Goal: Entertainment & Leisure: Consume media (video, audio)

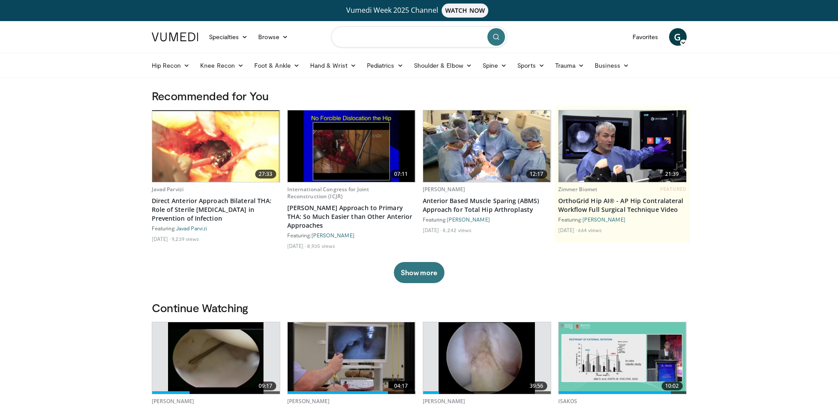
click at [364, 43] on input "Search topics, interventions" at bounding box center [419, 36] width 176 height 21
type input "**********"
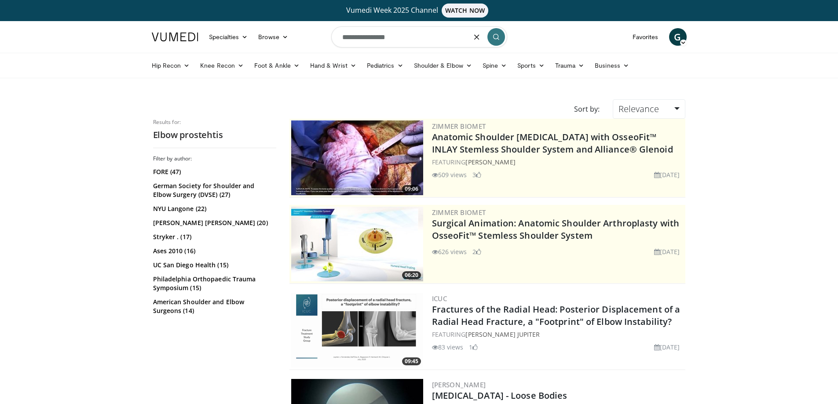
click at [406, 38] on input "**********" at bounding box center [419, 36] width 176 height 21
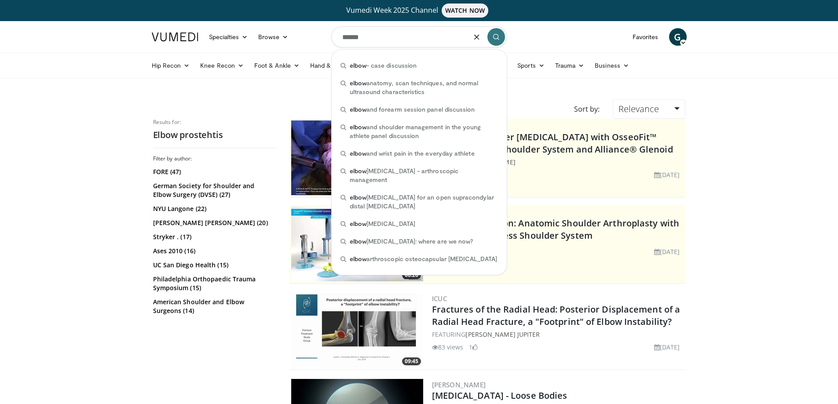
type input "*****"
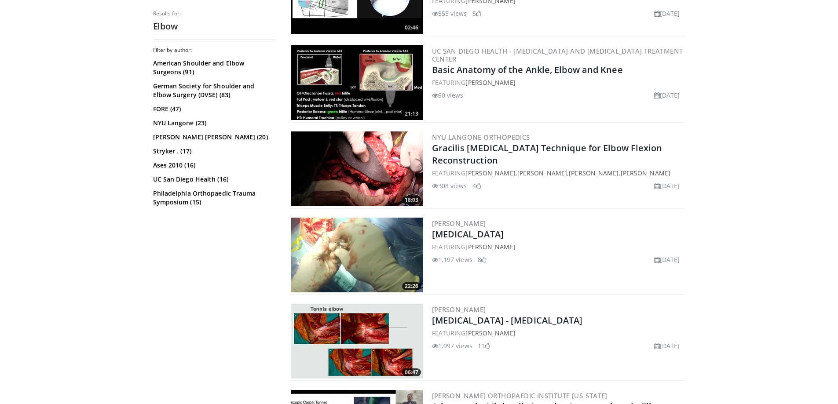
scroll to position [1627, 0]
click at [341, 262] on img at bounding box center [357, 254] width 132 height 75
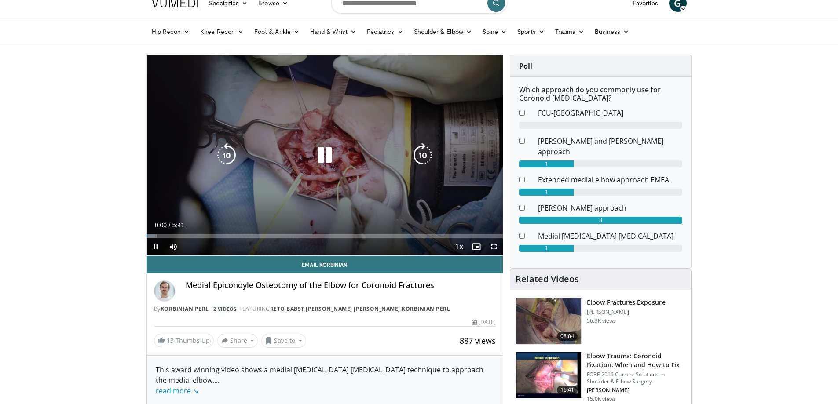
scroll to position [44, 0]
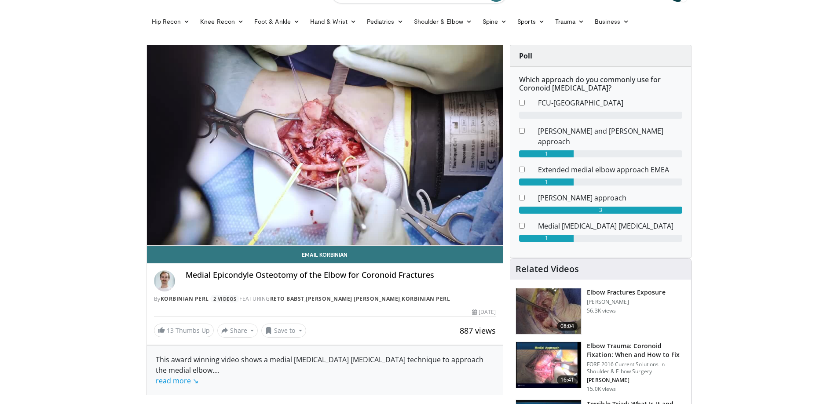
drag, startPoint x: 763, startPoint y: 245, endPoint x: 739, endPoint y: 251, distance: 24.8
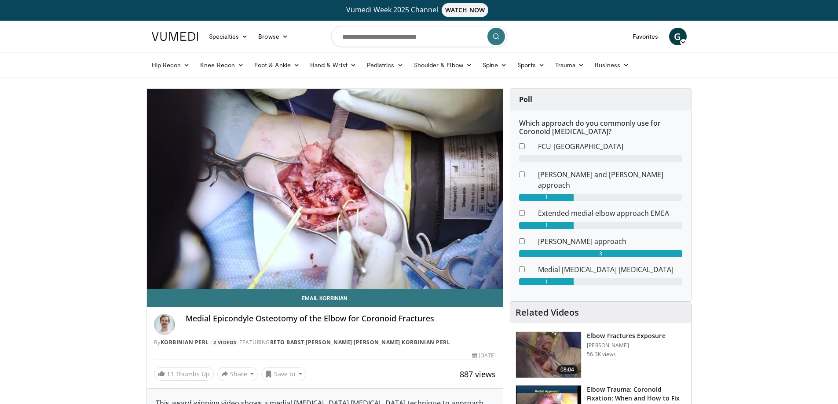
scroll to position [0, 0]
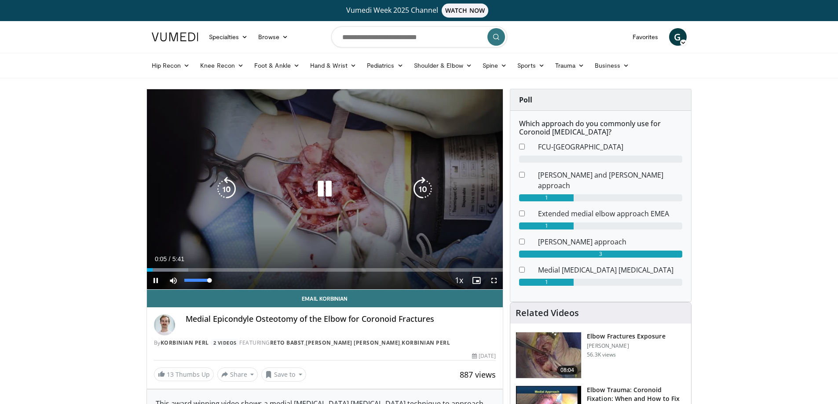
drag, startPoint x: 195, startPoint y: 279, endPoint x: 237, endPoint y: 281, distance: 41.4
click at [235, 281] on div "Current Time 0:05 / Duration 5:41 Pause Skip Backward Skip Forward Mute 100% Lo…" at bounding box center [325, 281] width 356 height 18
click at [303, 268] on div "Loaded : 61.04% 2:21 2:29" at bounding box center [325, 267] width 356 height 8
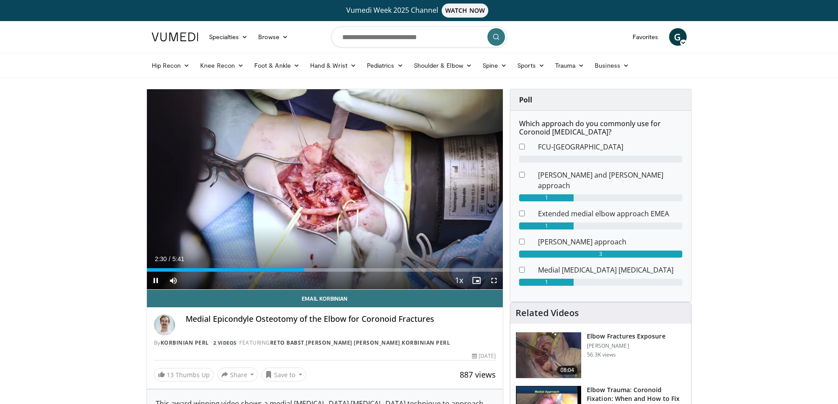
click at [321, 272] on div "Current Time 2:30 / Duration 5:41 Pause Skip Backward Skip Forward Mute 100% Lo…" at bounding box center [325, 281] width 356 height 18
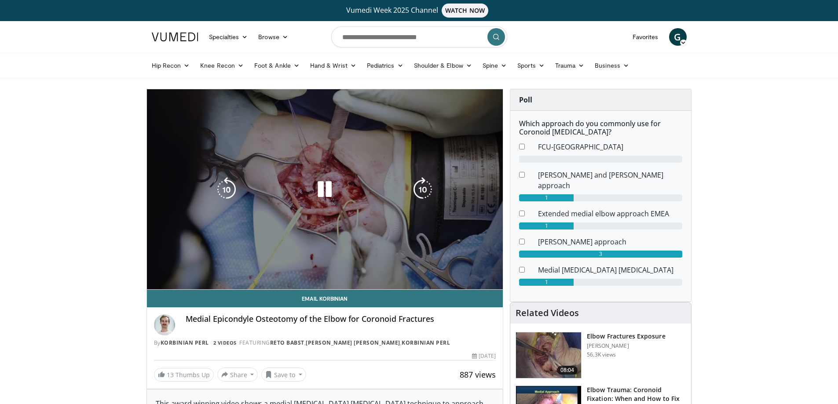
click at [328, 286] on div "Loaded : 61.04% 2:31 2:36" at bounding box center [325, 288] width 356 height 4
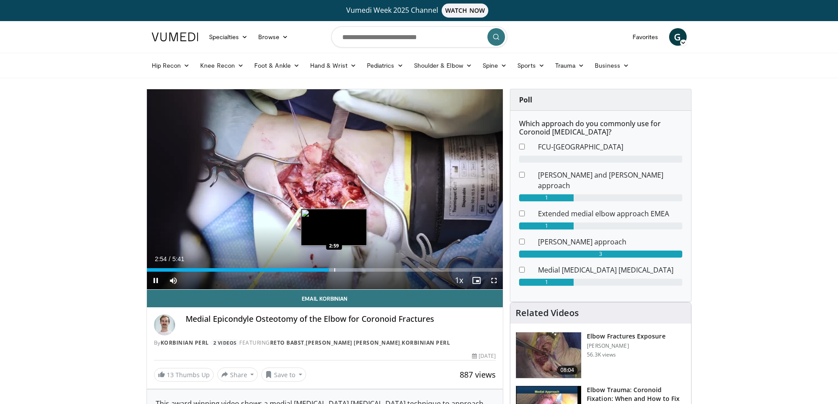
click at [334, 267] on div "Loaded : 63.94% 2:54 2:59" at bounding box center [325, 267] width 356 height 8
click at [335, 271] on div "Progress Bar" at bounding box center [334, 270] width 1 height 4
click at [387, 272] on div "Current Time 3:24 / Duration 5:41 Pause Skip Backward Skip Forward Mute 100% Lo…" at bounding box center [325, 281] width 356 height 18
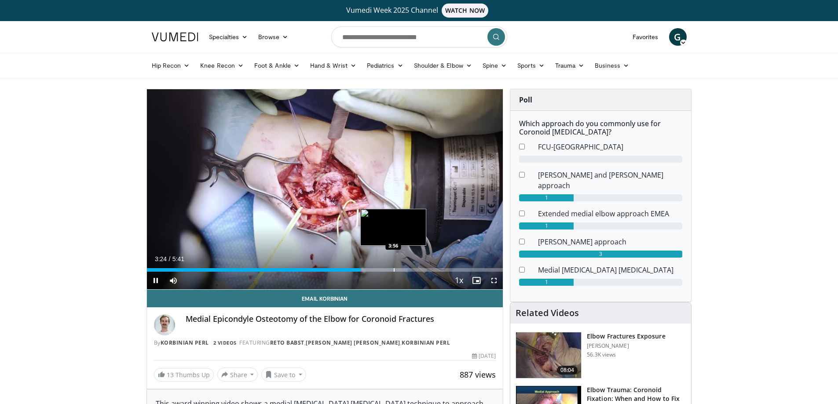
click at [394, 270] on div "Progress Bar" at bounding box center [394, 270] width 1 height 4
click at [407, 270] on div "Progress Bar" at bounding box center [406, 270] width 1 height 4
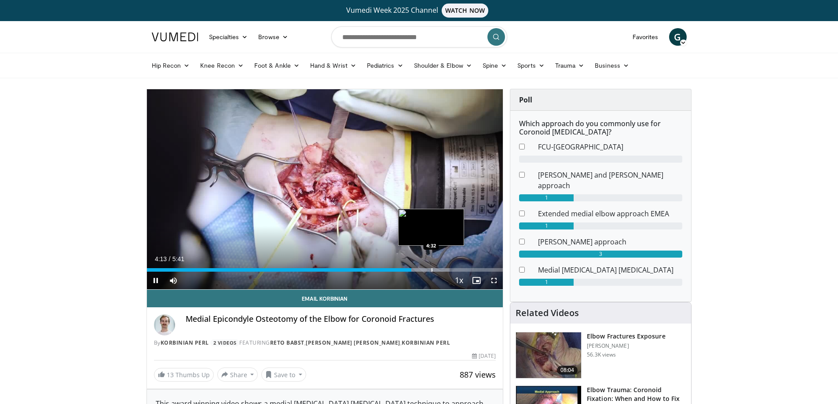
click at [431, 270] on div "Progress Bar" at bounding box center [431, 270] width 1 height 4
click at [450, 270] on div "Progress Bar" at bounding box center [450, 270] width 1 height 4
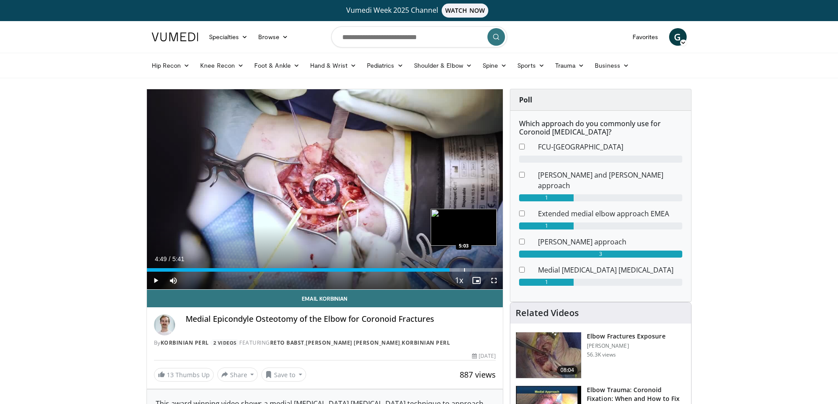
click at [464, 270] on div "Progress Bar" at bounding box center [464, 270] width 1 height 4
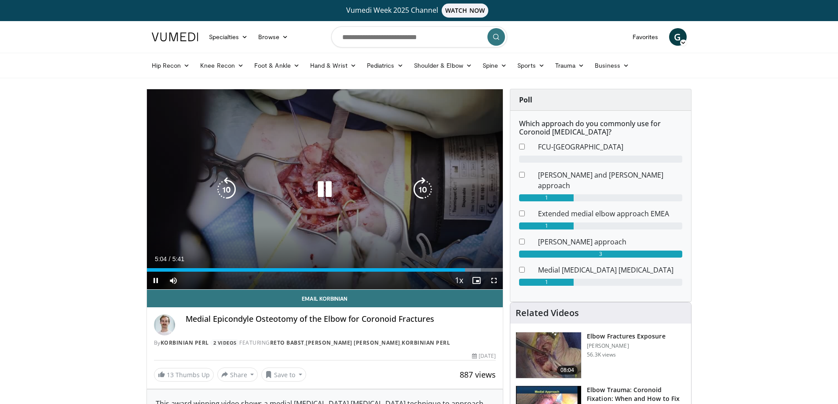
click at [320, 196] on icon "Video Player" at bounding box center [324, 189] width 25 height 25
click at [332, 195] on icon "Video Player" at bounding box center [324, 189] width 25 height 25
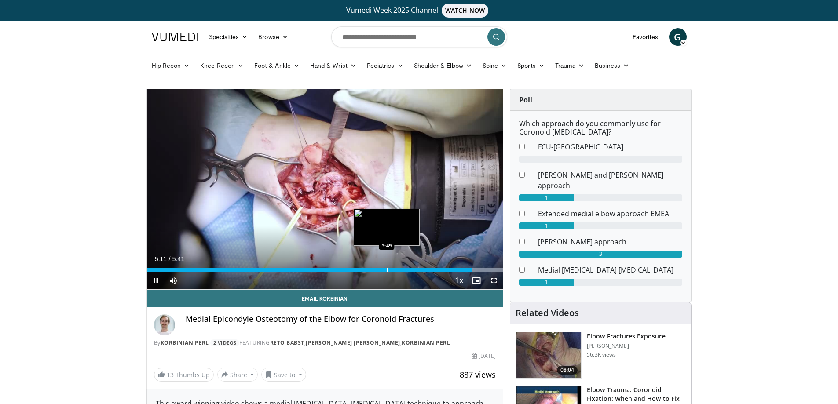
click at [387, 272] on div "Progress Bar" at bounding box center [387, 270] width 1 height 4
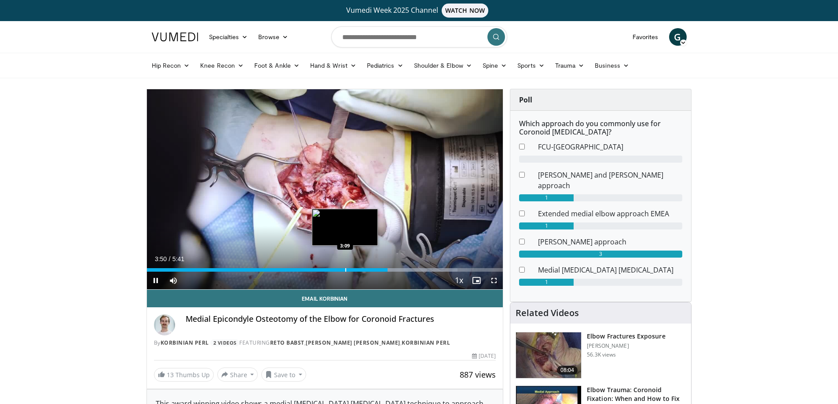
click at [344, 267] on div "Loaded : 87.20% 3:50 3:09" at bounding box center [325, 267] width 356 height 8
click at [324, 278] on div "Current Time 3:10 / Duration 5:41 Pause Skip Backward Skip Forward Mute 100% Lo…" at bounding box center [325, 281] width 356 height 18
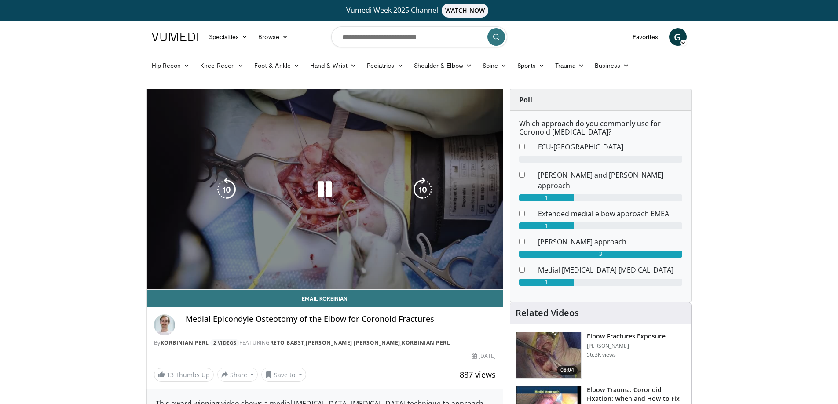
click at [316, 274] on video-js "**********" at bounding box center [325, 189] width 356 height 200
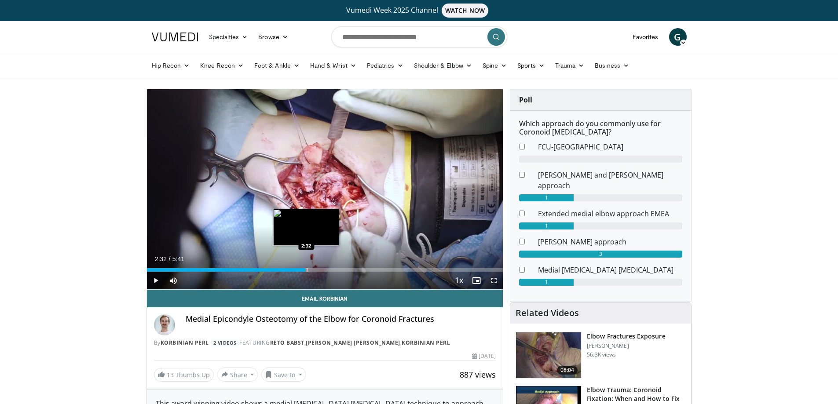
click at [305, 266] on div "Loaded : 0.00% 2:32 2:32" at bounding box center [325, 267] width 356 height 8
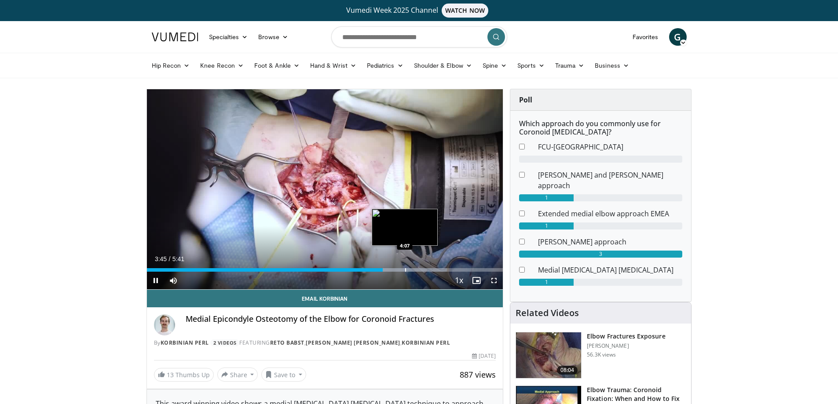
click at [405, 268] on div "Loaded : 84.29% 3:45 4:07" at bounding box center [325, 267] width 356 height 8
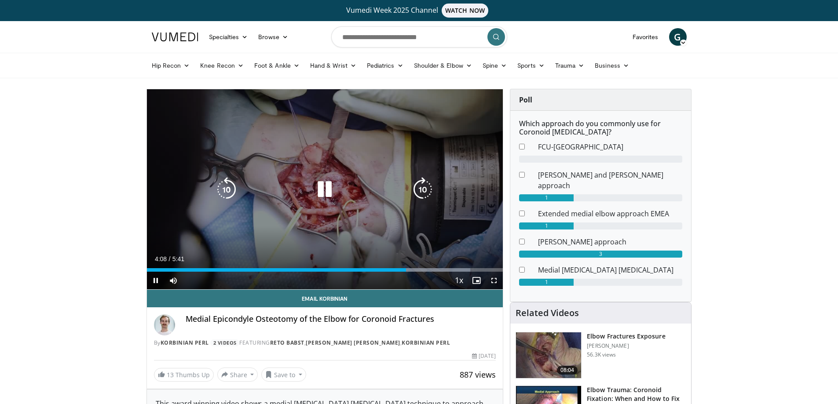
click at [321, 199] on icon "Video Player" at bounding box center [324, 189] width 25 height 25
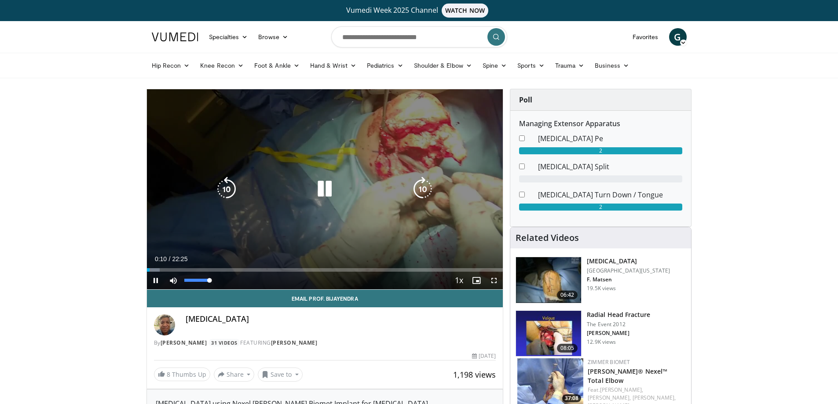
drag, startPoint x: 209, startPoint y: 279, endPoint x: 224, endPoint y: 279, distance: 14.9
click at [224, 279] on div "Mute 100%" at bounding box center [195, 281] width 62 height 18
click at [266, 202] on div "10 seconds Tap to unmute" at bounding box center [325, 189] width 356 height 200
click at [339, 151] on div "10 seconds Tap to unmute" at bounding box center [325, 189] width 356 height 200
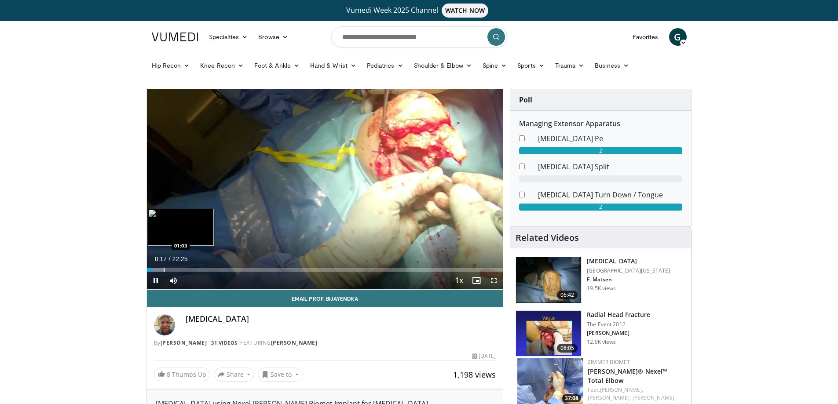
click at [163, 270] on div "Loaded : 5.15% 00:17 01:03" at bounding box center [325, 270] width 356 height 4
click at [177, 267] on div "Loaded : 11.16% 01:31 01:56" at bounding box center [325, 267] width 356 height 8
click at [172, 269] on div "Progress Bar" at bounding box center [172, 270] width 1 height 4
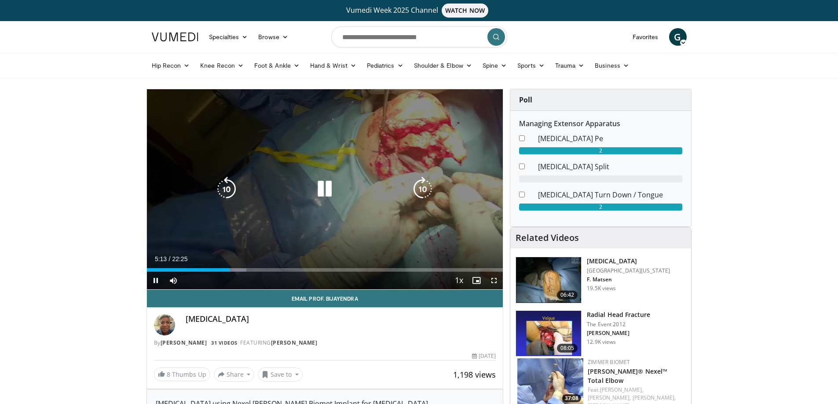
click at [229, 186] on icon "Video Player" at bounding box center [226, 189] width 25 height 25
click at [218, 190] on icon "Video Player" at bounding box center [226, 189] width 25 height 25
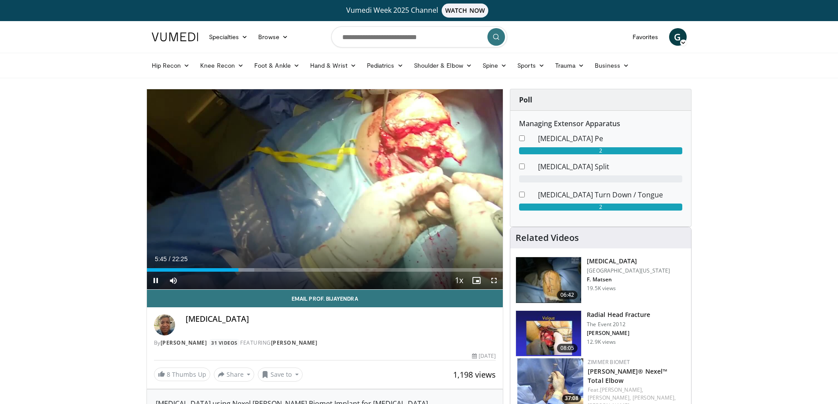
drag, startPoint x: 244, startPoint y: 269, endPoint x: 44, endPoint y: 235, distance: 202.5
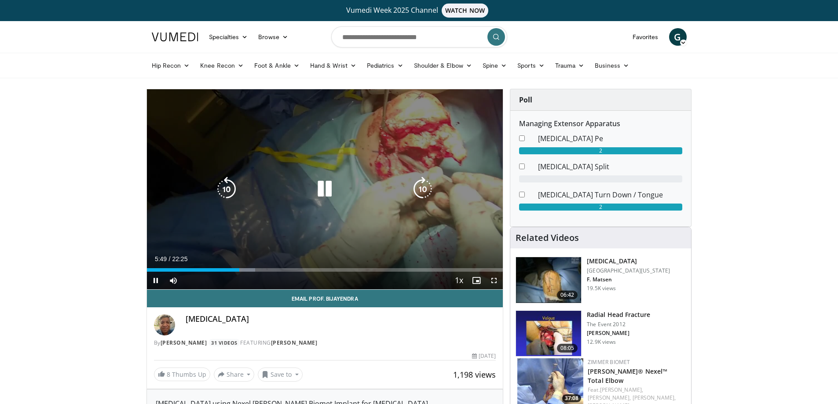
click at [419, 194] on icon "Video Player" at bounding box center [422, 189] width 25 height 25
click at [423, 190] on icon "Video Player" at bounding box center [422, 189] width 25 height 25
click at [423, 191] on icon "Video Player" at bounding box center [422, 189] width 25 height 25
click at [427, 192] on icon "Video Player" at bounding box center [422, 189] width 25 height 25
click at [417, 196] on icon "Video Player" at bounding box center [422, 189] width 25 height 25
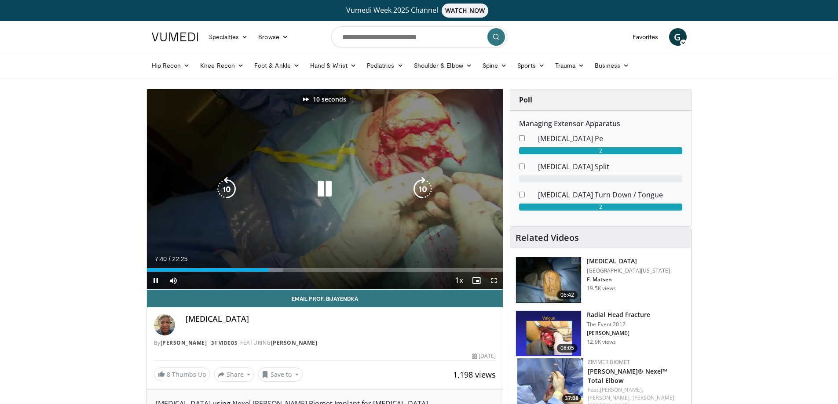
click at [418, 195] on icon "Video Player" at bounding box center [422, 189] width 25 height 25
click at [234, 191] on icon "Video Player" at bounding box center [226, 189] width 25 height 25
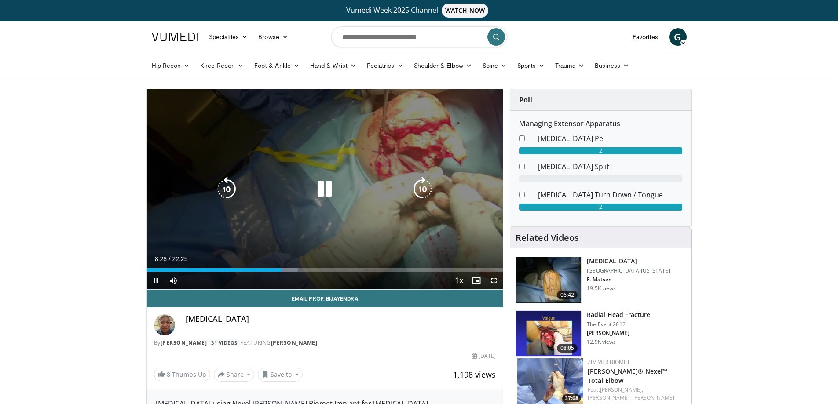
click at [415, 189] on icon "Video Player" at bounding box center [422, 189] width 25 height 25
click at [418, 190] on icon "Video Player" at bounding box center [422, 189] width 25 height 25
click at [422, 190] on icon "Video Player" at bounding box center [422, 189] width 25 height 25
click at [420, 190] on icon "Video Player" at bounding box center [422, 189] width 25 height 25
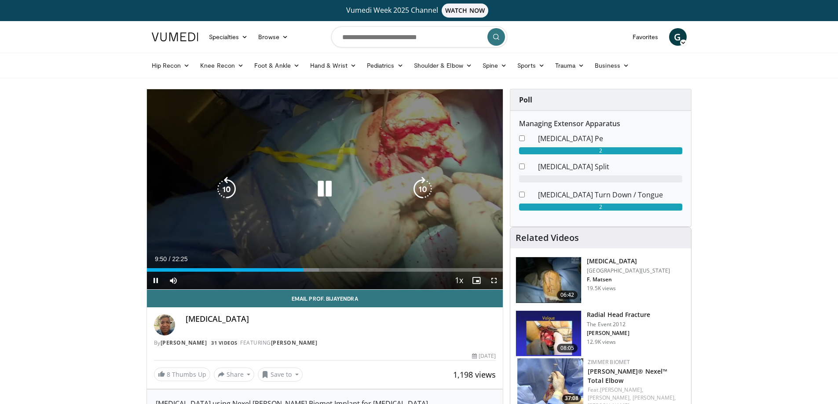
click at [419, 189] on icon "Video Player" at bounding box center [422, 189] width 25 height 25
click at [322, 190] on icon "Video Player" at bounding box center [324, 189] width 25 height 25
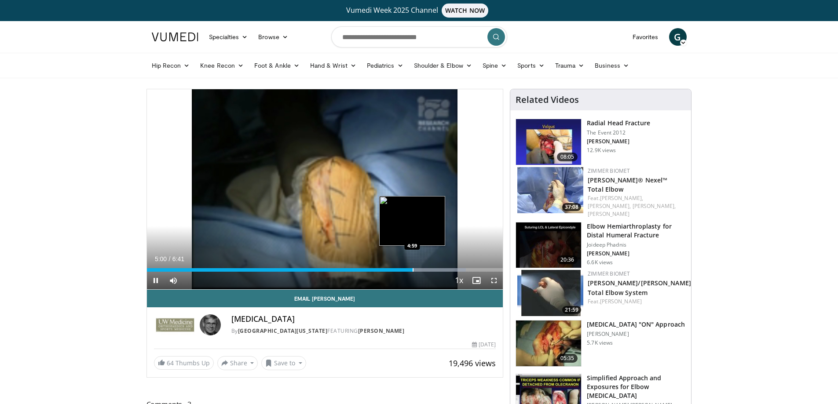
click at [414, 267] on div "Loaded : 89.61% 5:00 4:59" at bounding box center [325, 267] width 356 height 8
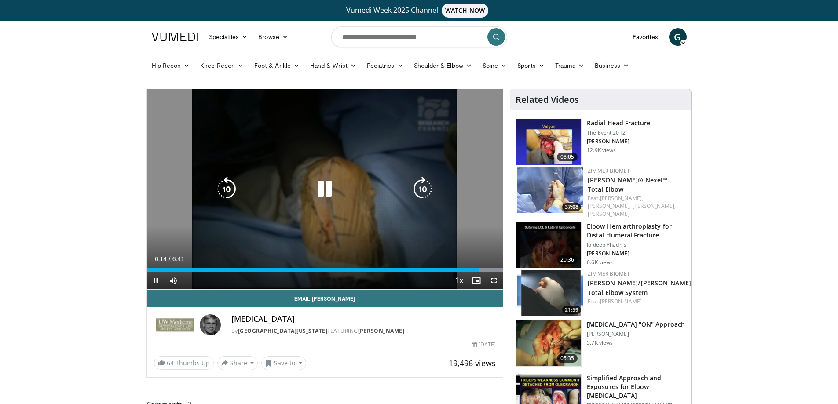
click at [324, 190] on icon "Video Player" at bounding box center [324, 189] width 25 height 25
